Goal: Task Accomplishment & Management: Manage account settings

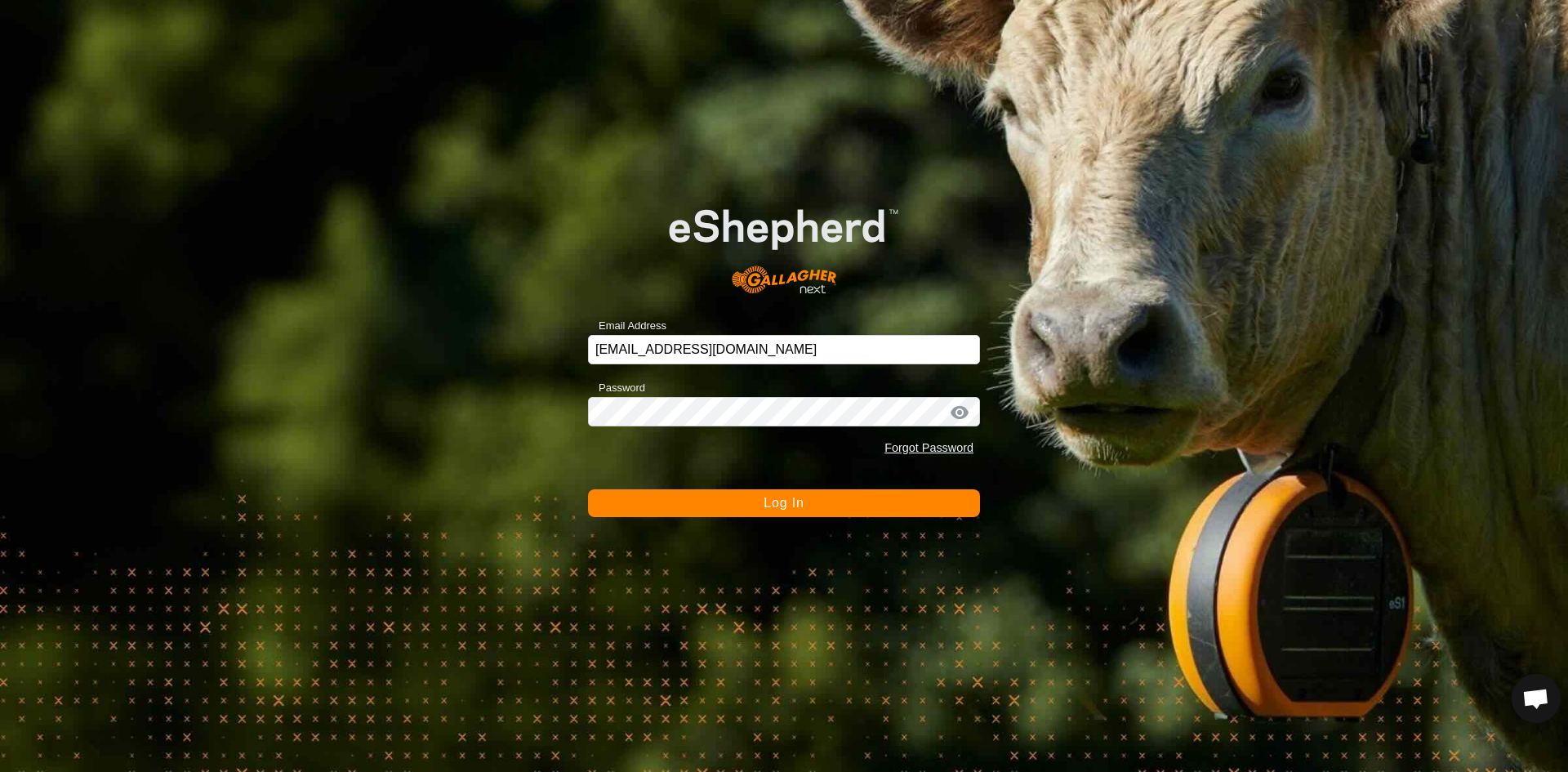
click at [797, 507] on span "Log In" at bounding box center [783, 502] width 40 height 14
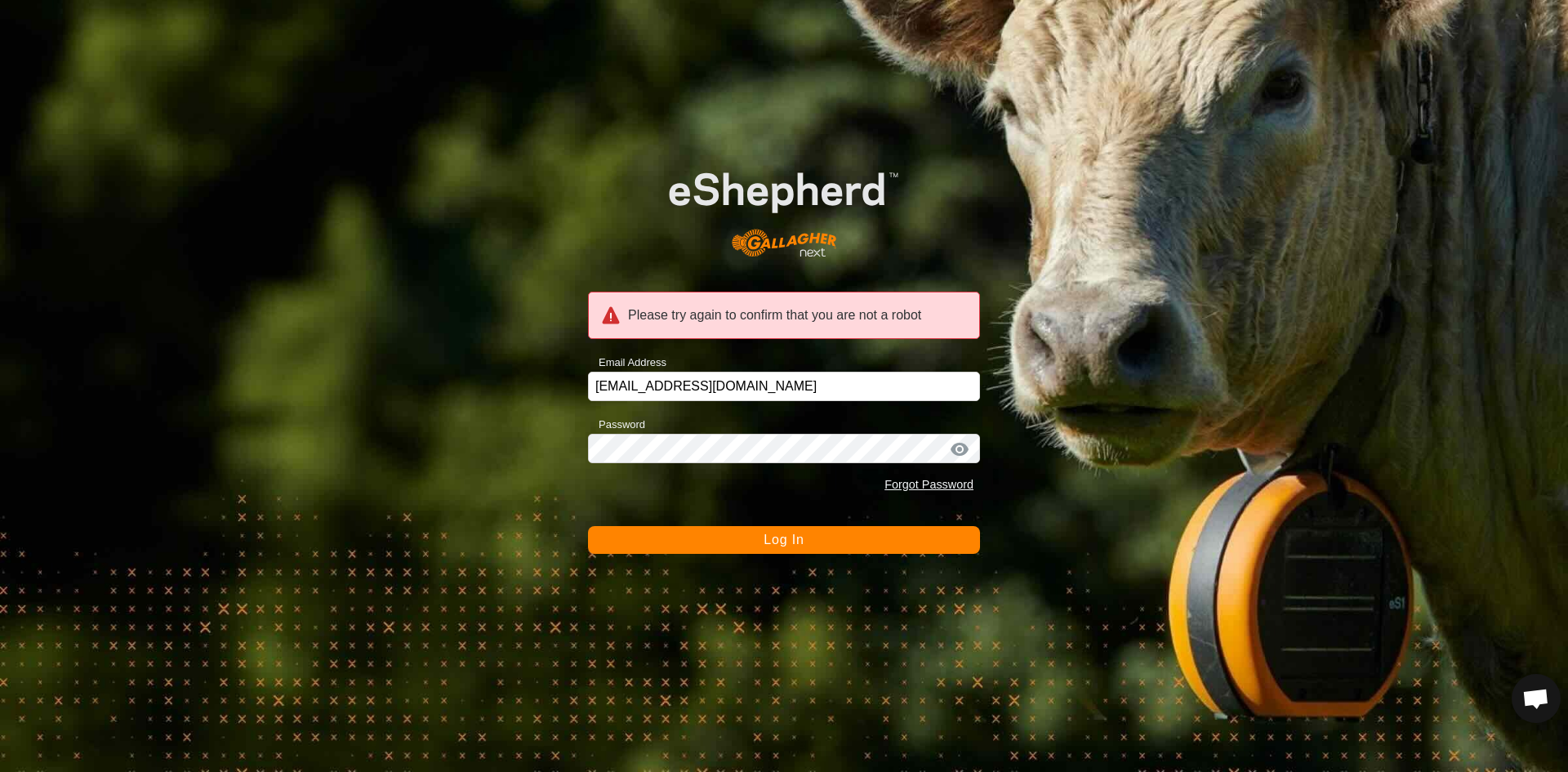
click at [800, 541] on span "Log In" at bounding box center [783, 539] width 40 height 14
click at [962, 446] on div at bounding box center [959, 449] width 25 height 17
click at [786, 536] on span "Log In" at bounding box center [783, 539] width 40 height 14
click at [753, 382] on input "[EMAIL_ADDRESS][DOMAIN_NAME]" at bounding box center [784, 386] width 392 height 30
click at [959, 449] on div at bounding box center [959, 449] width 25 height 17
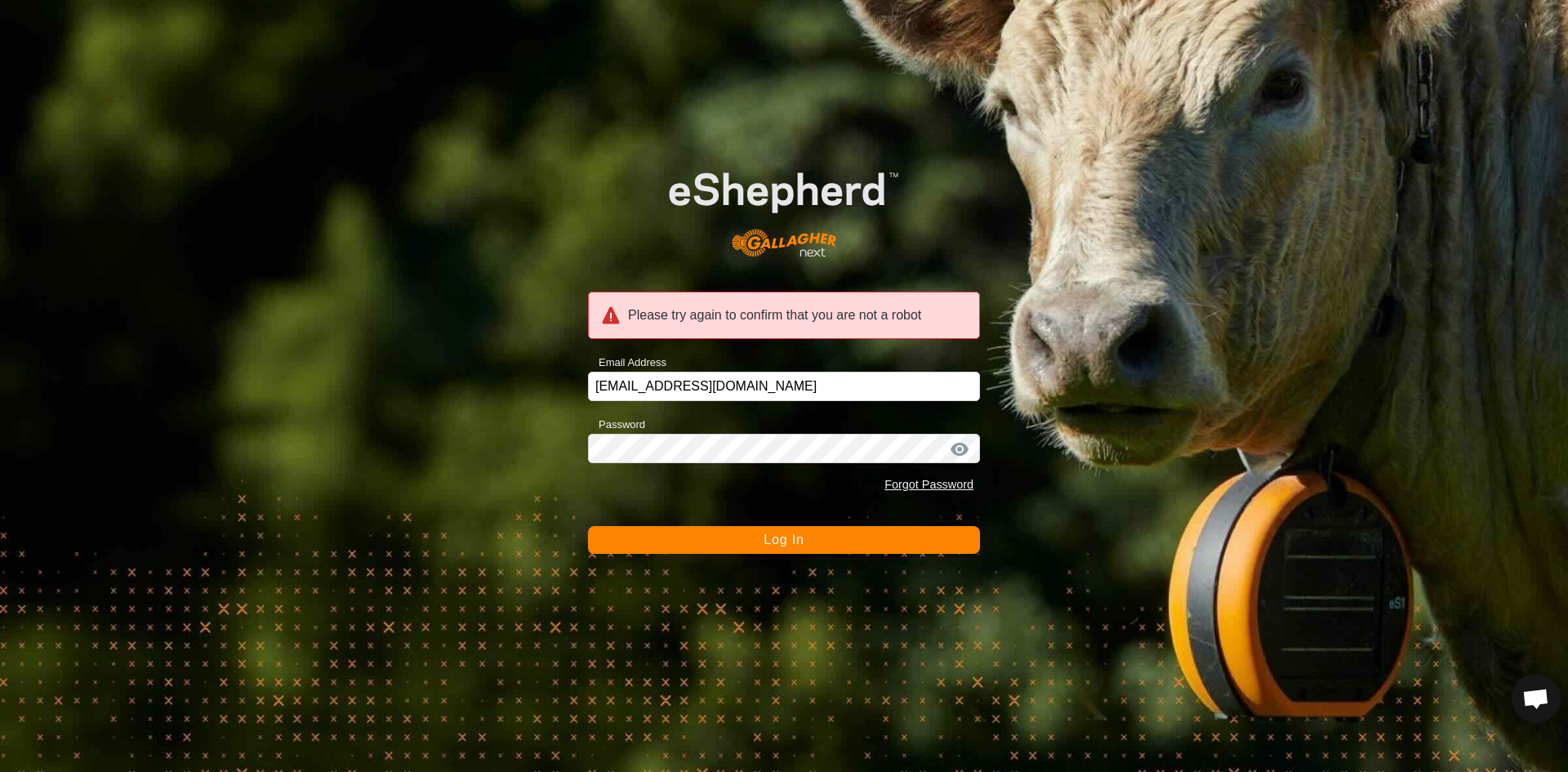
click at [958, 449] on div at bounding box center [959, 449] width 25 height 17
click at [782, 541] on span "Log In" at bounding box center [783, 539] width 40 height 14
click at [790, 538] on span "Log In" at bounding box center [783, 539] width 40 height 14
click at [961, 445] on div at bounding box center [959, 449] width 25 height 17
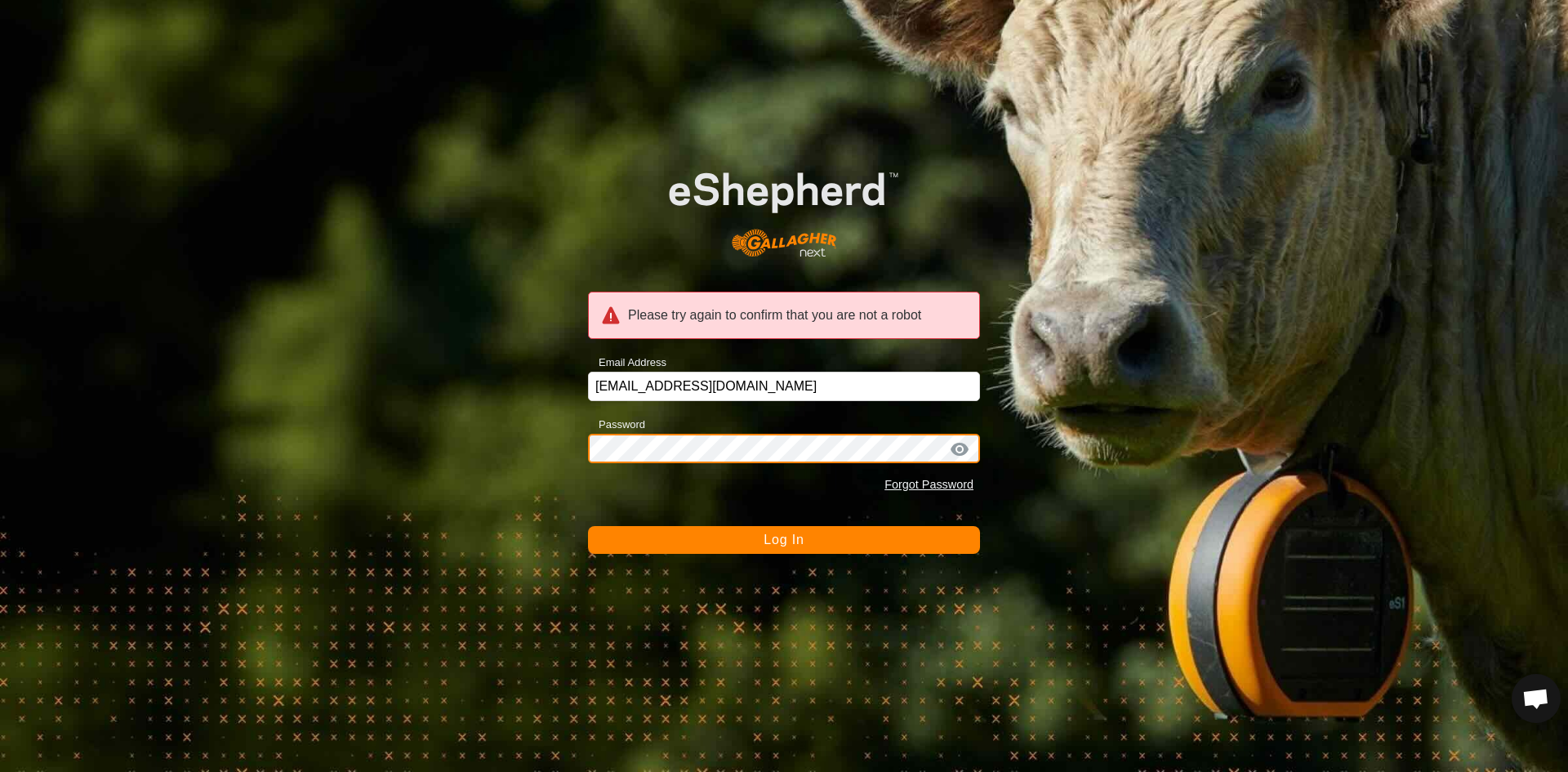
click at [522, 463] on div "Please try again to confirm that you are not a robot Email Address [EMAIL_ADDRE…" at bounding box center [784, 386] width 1568 height 772
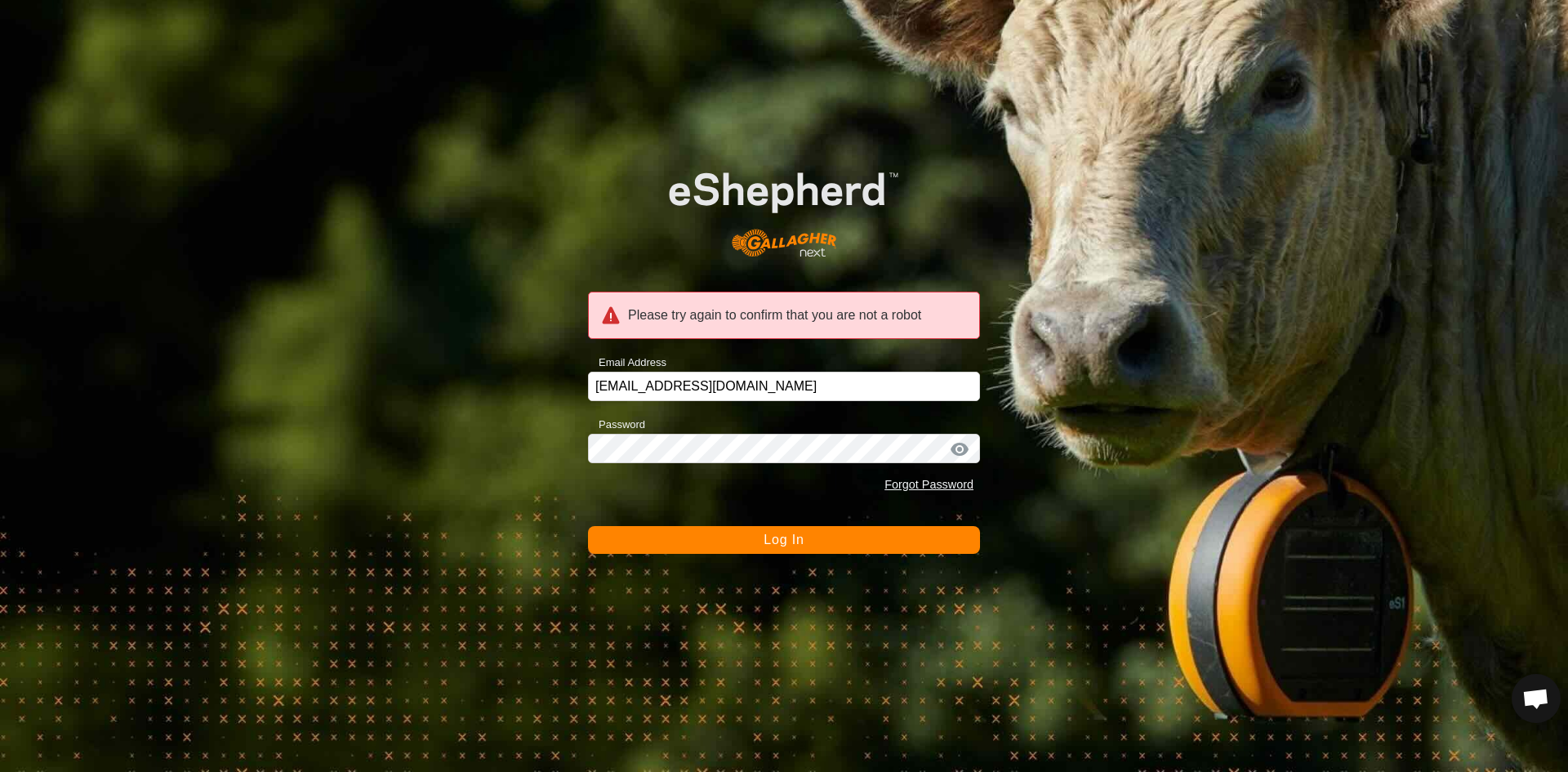
click at [912, 548] on button "Log In" at bounding box center [784, 540] width 392 height 28
click at [787, 542] on span "Log In" at bounding box center [783, 539] width 40 height 14
